Goal: Information Seeking & Learning: Check status

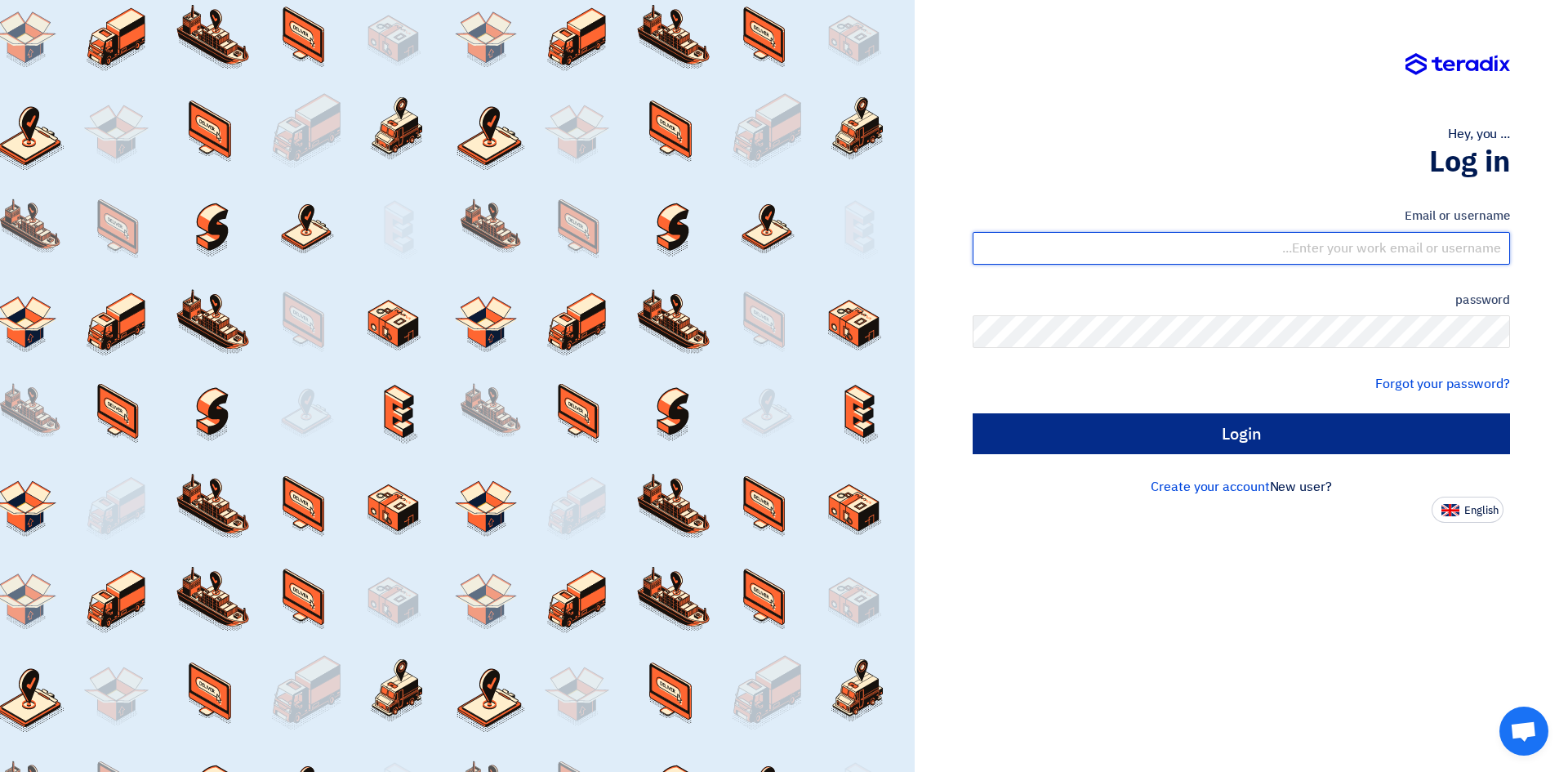
type input "[EMAIL_ADDRESS][DOMAIN_NAME]"
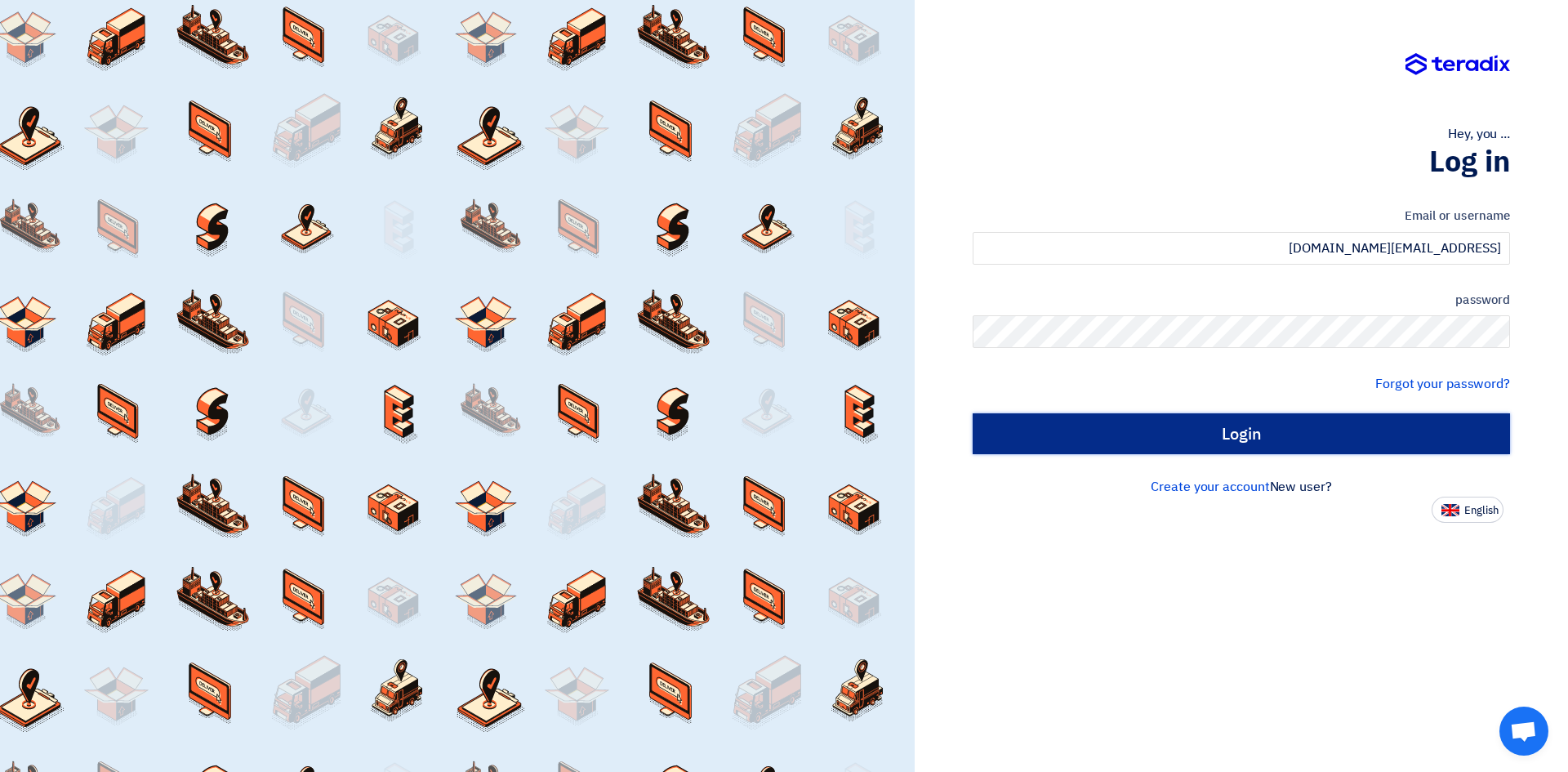
click at [1375, 430] on input "Login" at bounding box center [1241, 434] width 537 height 41
type input "Sign in"
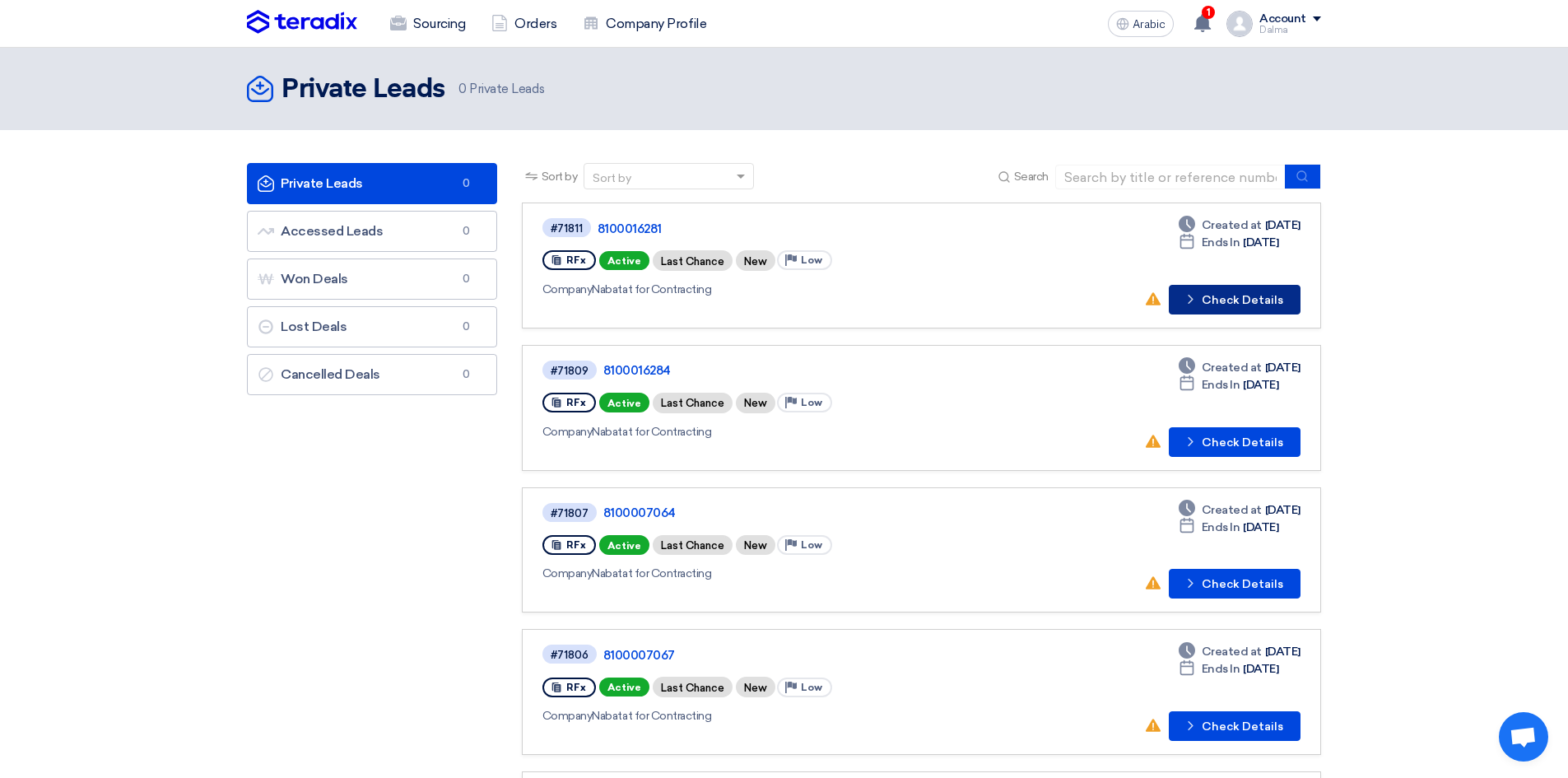
click at [1263, 303] on font "Check Details" at bounding box center [1242, 300] width 82 height 14
click at [1209, 446] on font "Check Details" at bounding box center [1242, 443] width 82 height 14
click at [1230, 579] on font "Check Details" at bounding box center [1242, 584] width 82 height 14
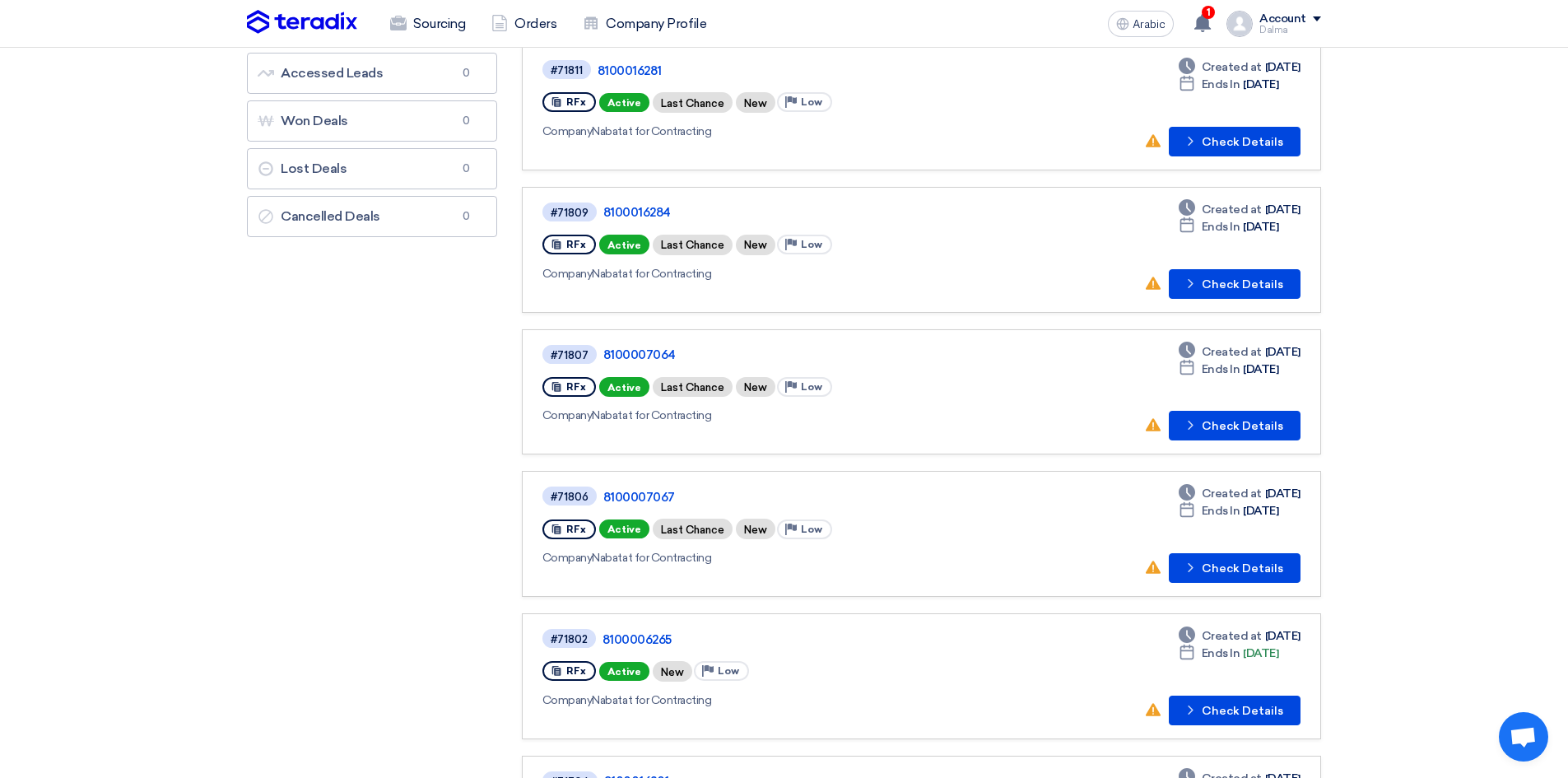
scroll to position [165, 0]
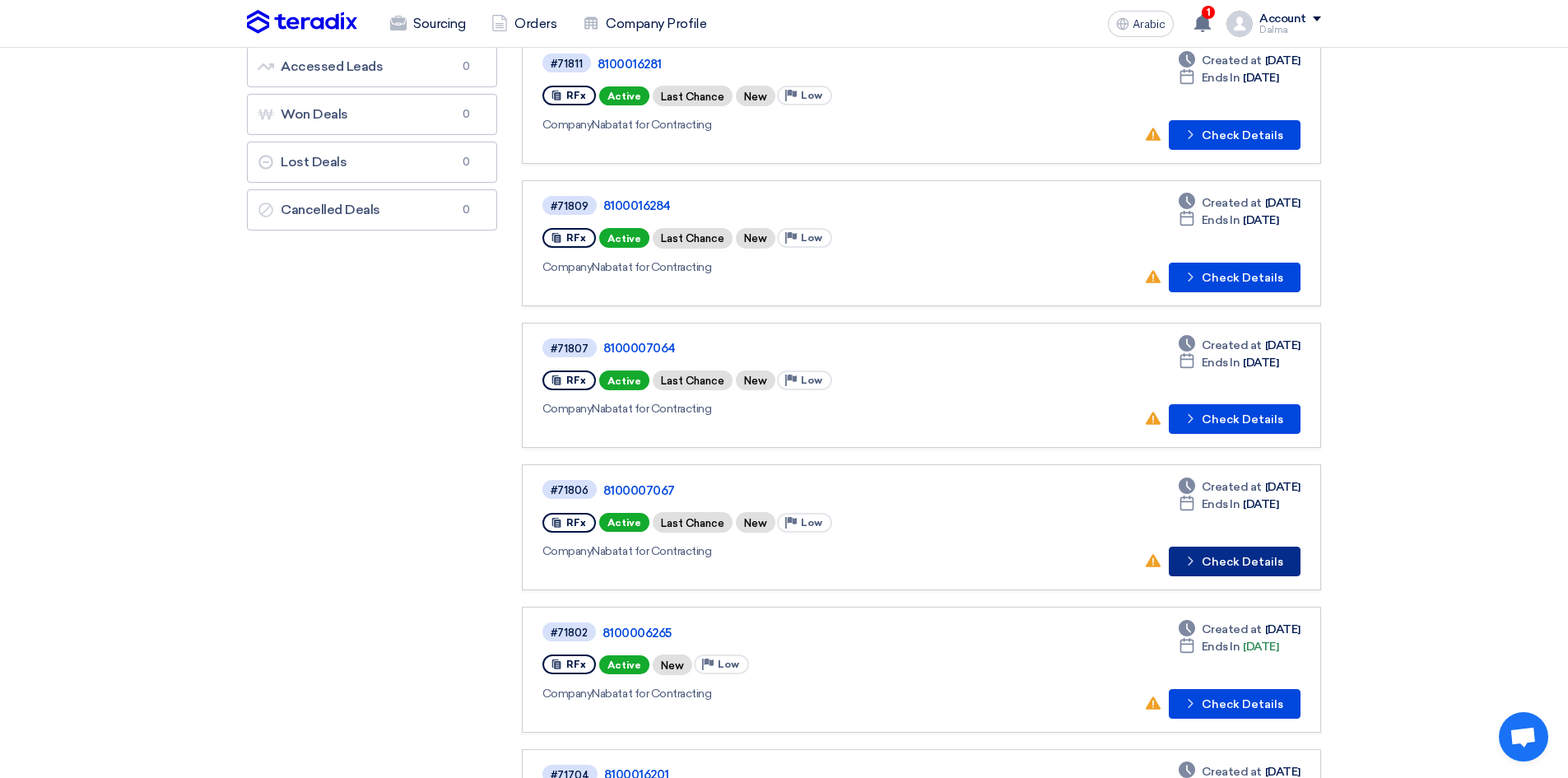
click at [1260, 567] on font "Check Details" at bounding box center [1242, 562] width 82 height 14
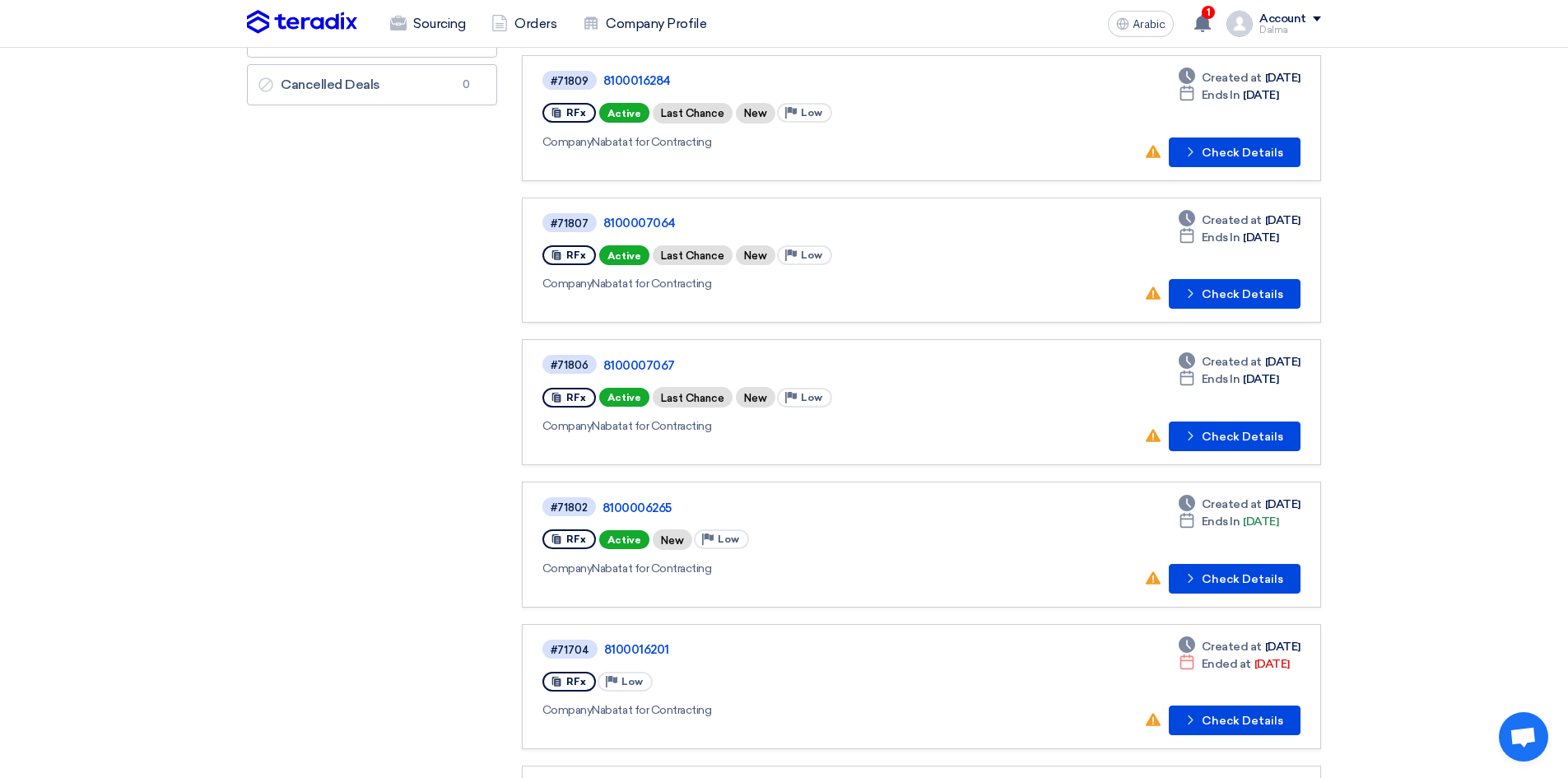
scroll to position [329, 0]
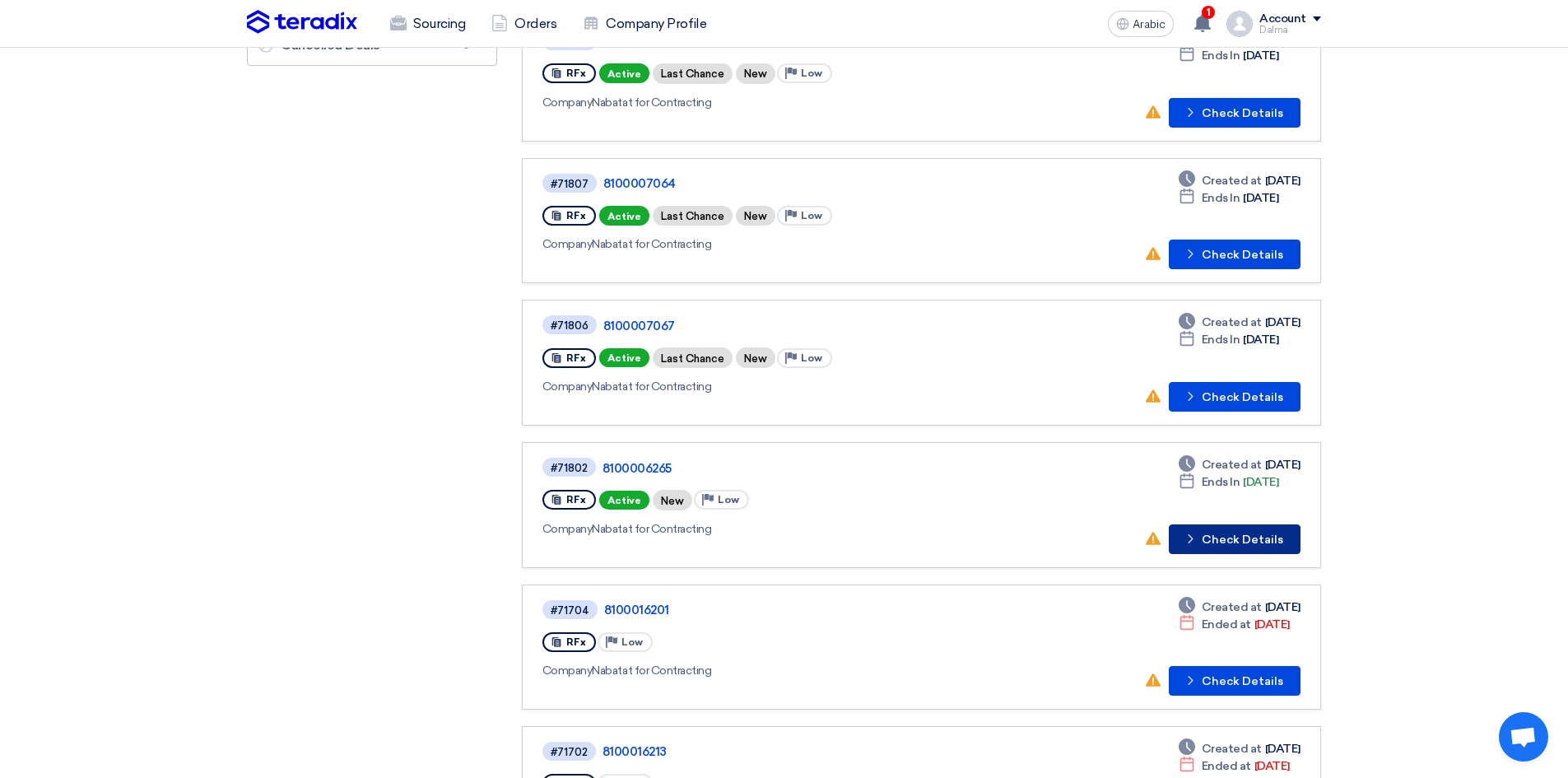
click at [1253, 529] on button "Check details Check Details" at bounding box center [1234, 540] width 132 height 30
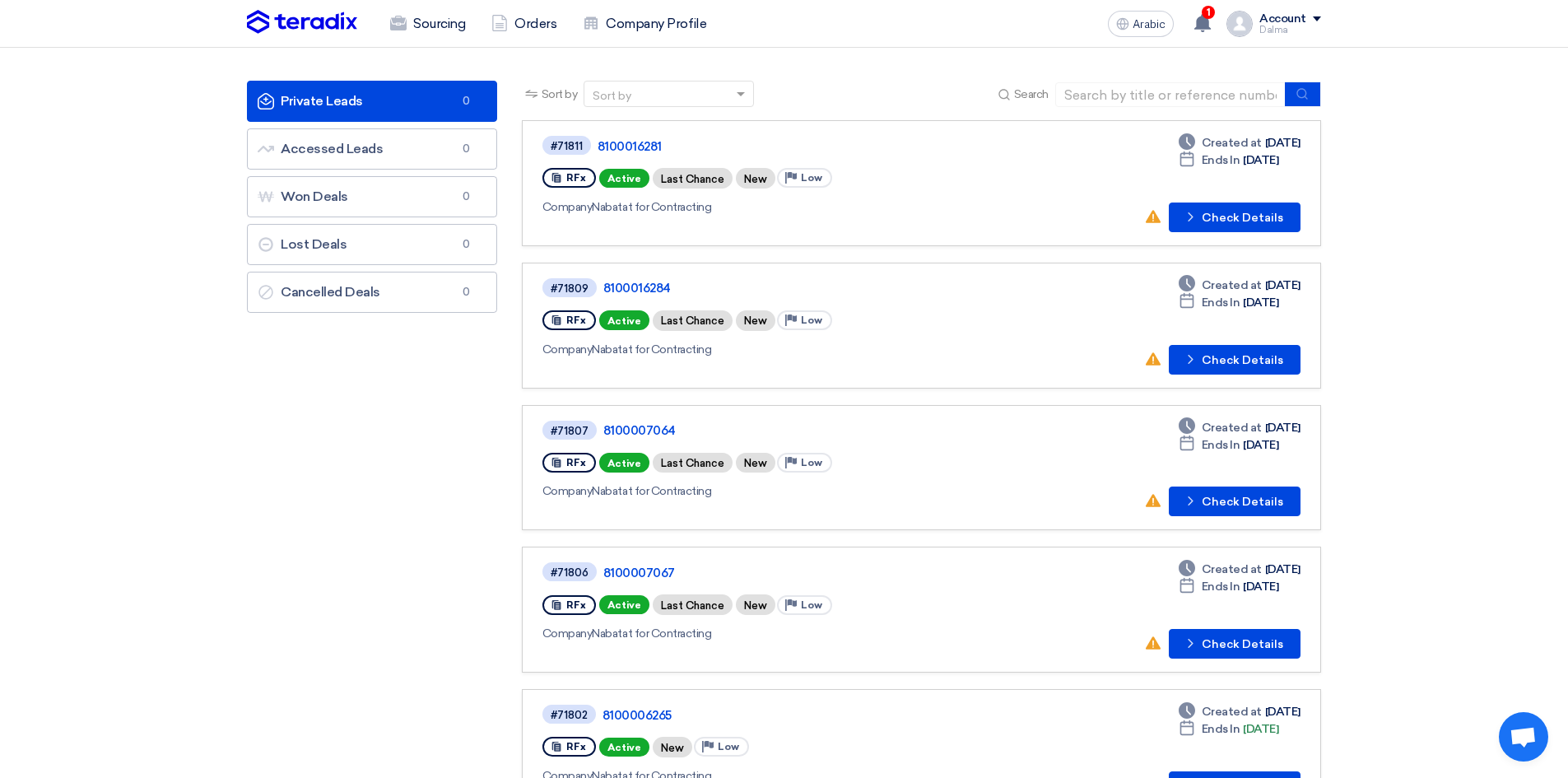
scroll to position [247, 0]
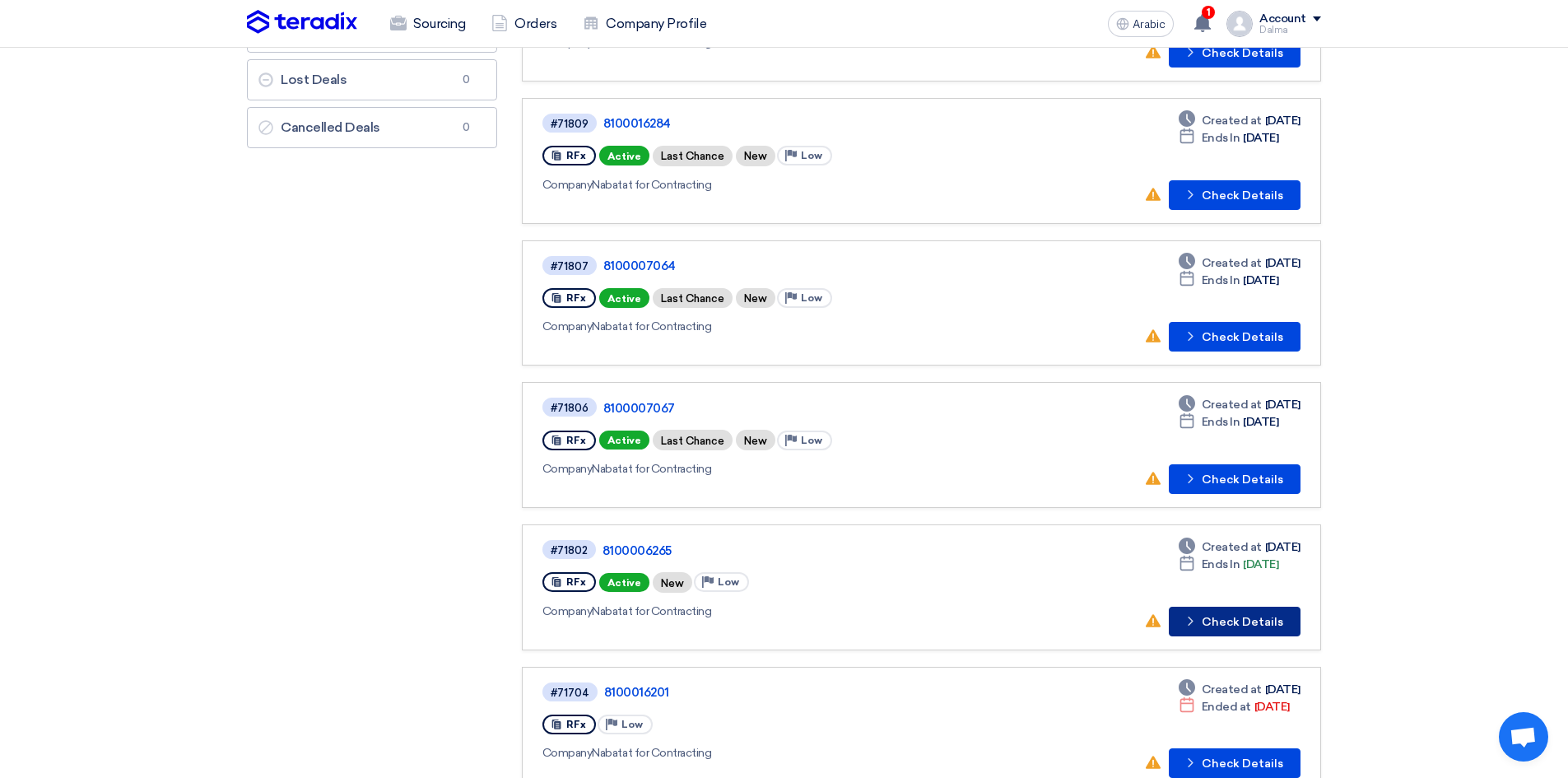
click at [1211, 621] on font "Check Details" at bounding box center [1242, 622] width 82 height 14
